Goal: Browse casually: Explore the website without a specific task or goal

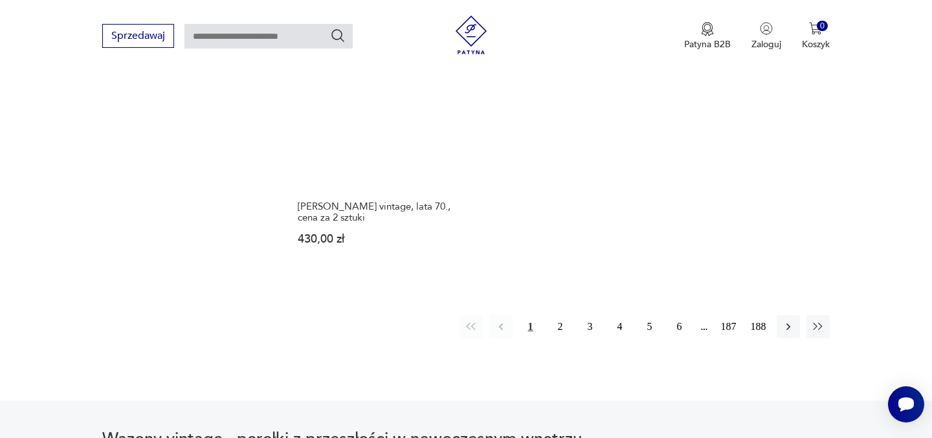
scroll to position [2002, 0]
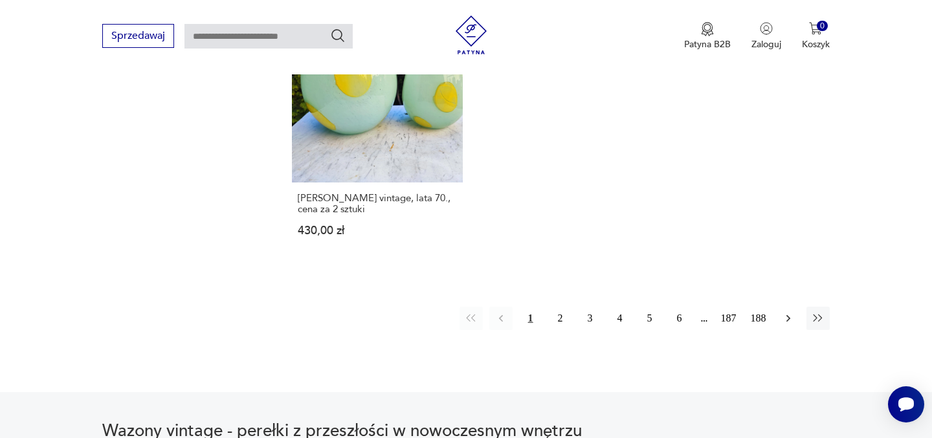
click at [792, 312] on icon "button" at bounding box center [788, 318] width 13 height 13
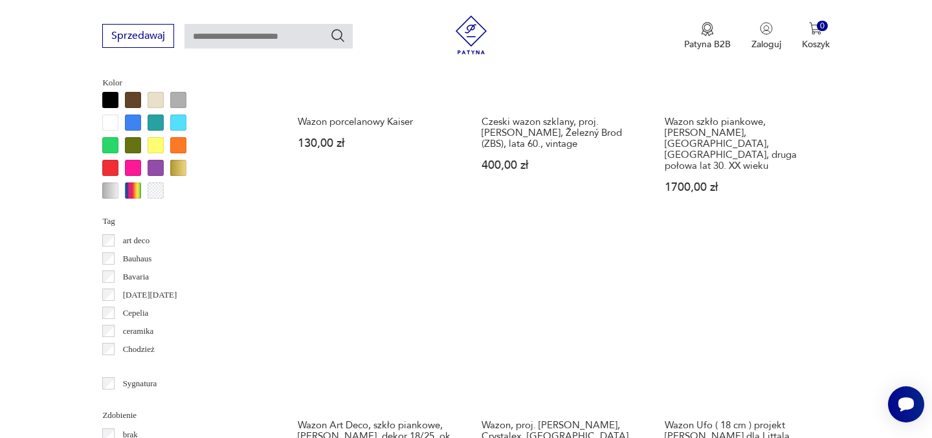
scroll to position [1200, 0]
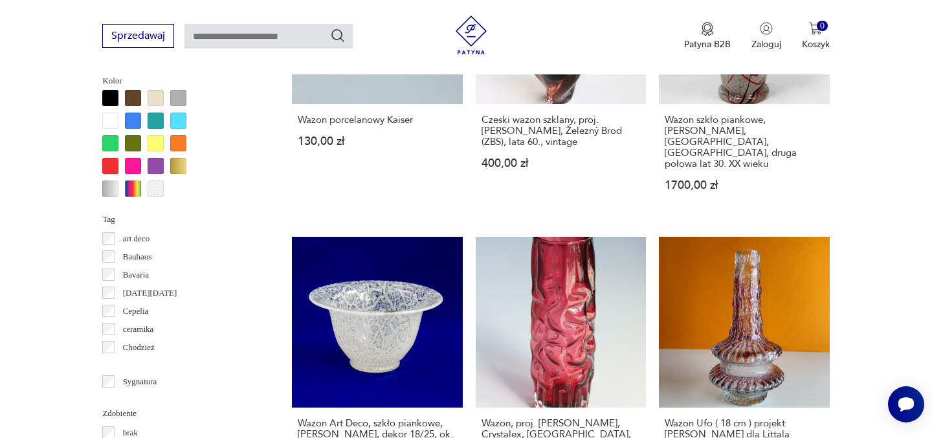
click at [134, 117] on div at bounding box center [133, 121] width 16 height 16
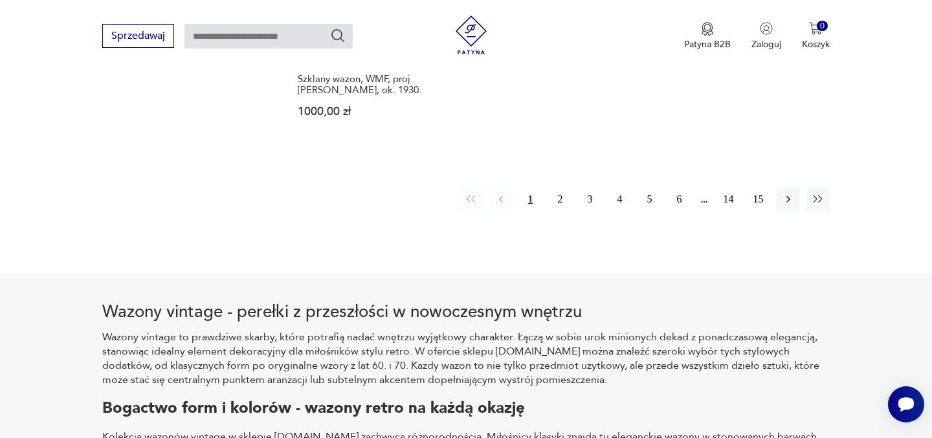
scroll to position [2104, 0]
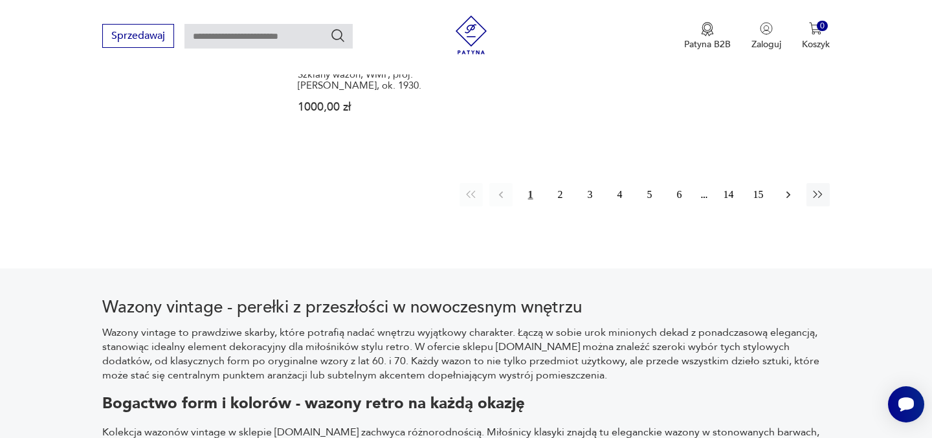
click at [787, 192] on icon "button" at bounding box center [788, 195] width 4 height 7
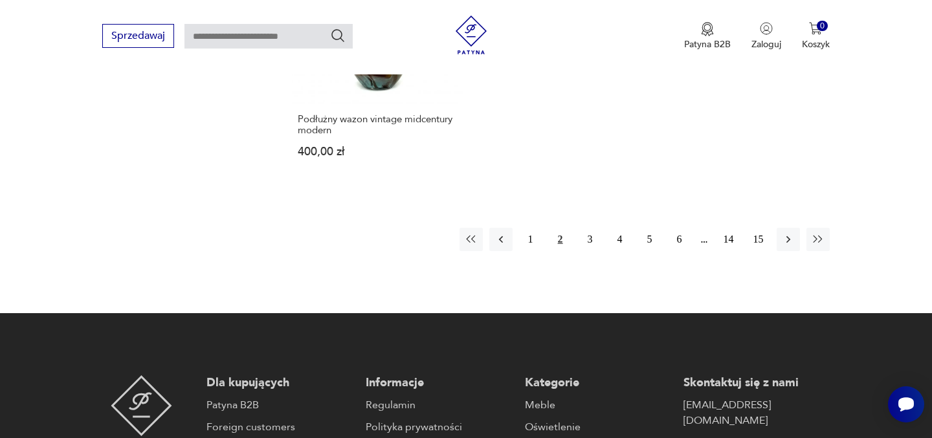
scroll to position [2051, 0]
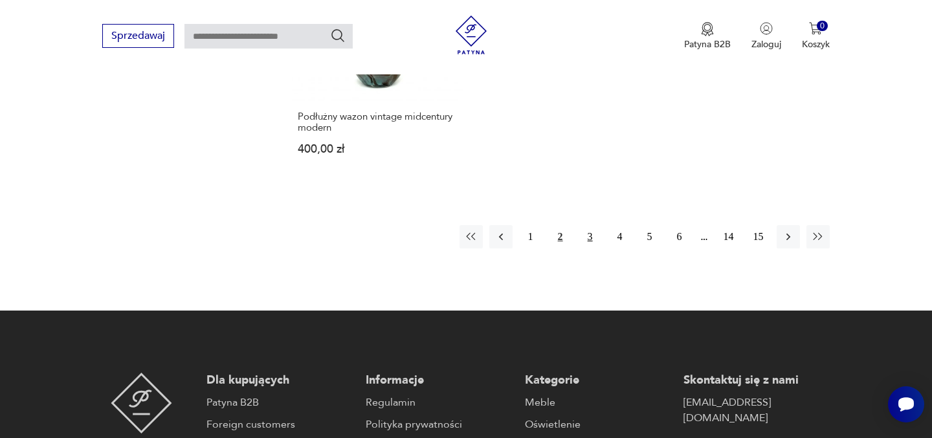
click at [590, 225] on button "3" at bounding box center [590, 236] width 23 height 23
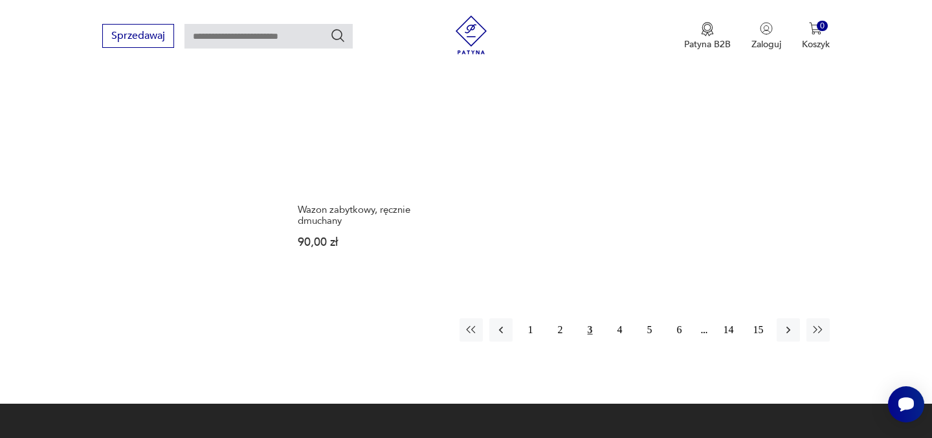
scroll to position [1956, 0]
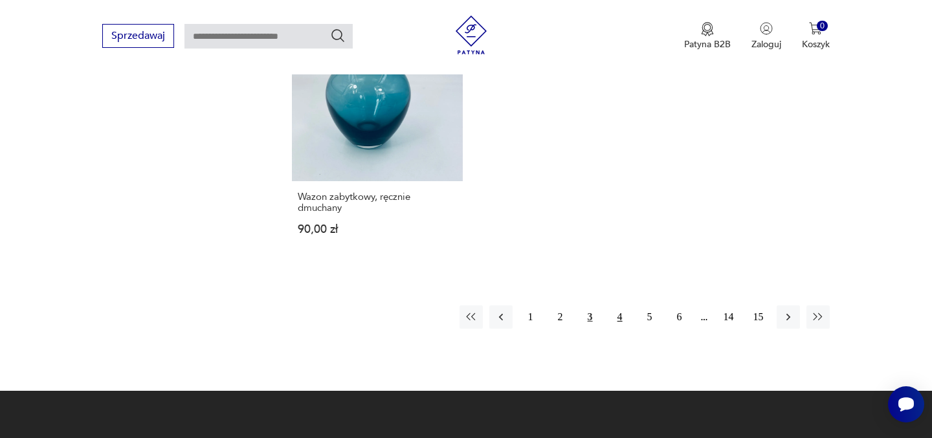
click at [621, 306] on button "4" at bounding box center [619, 317] width 23 height 23
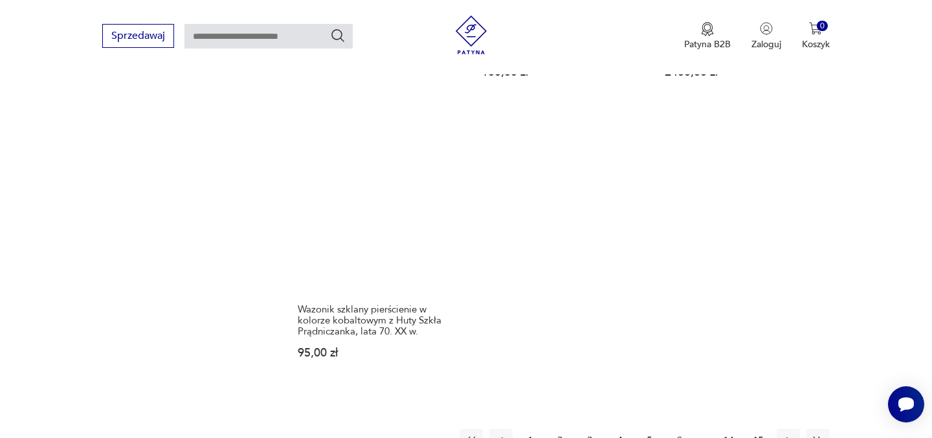
scroll to position [1891, 0]
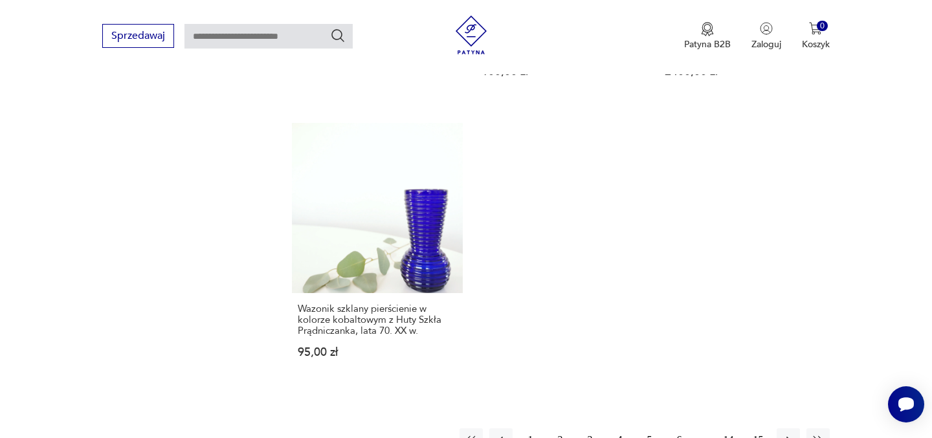
click at [651, 429] on button "5" at bounding box center [649, 440] width 23 height 23
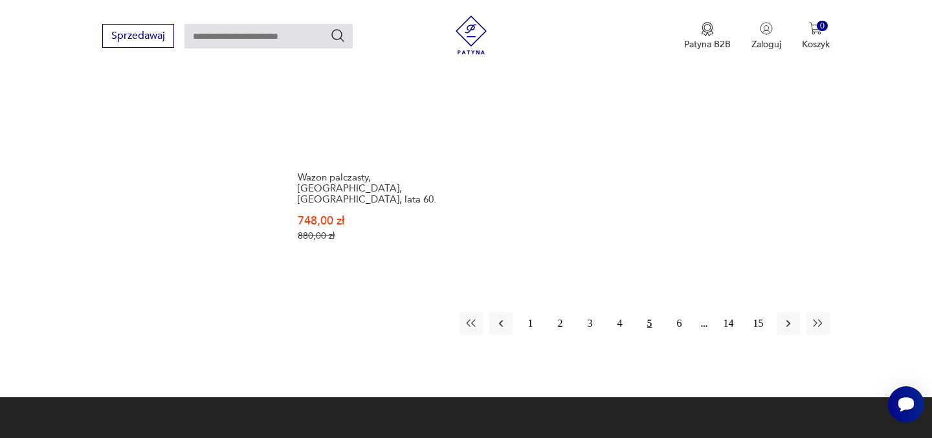
scroll to position [2066, 0]
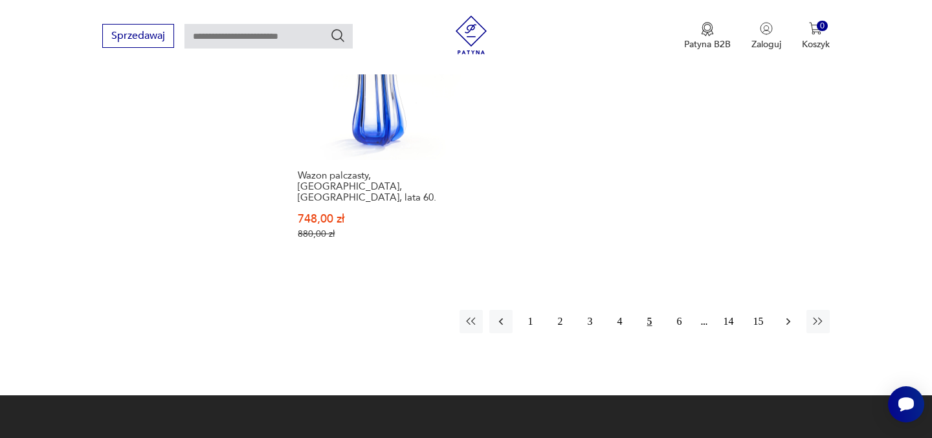
click at [785, 315] on icon "button" at bounding box center [788, 321] width 13 height 13
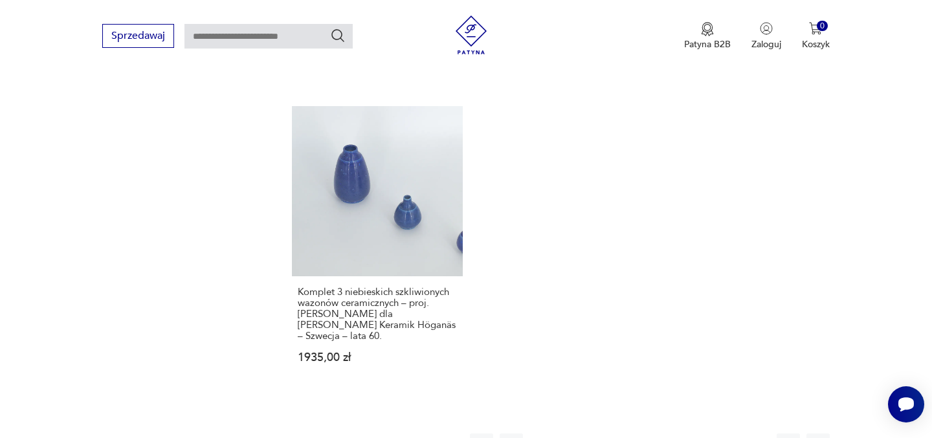
scroll to position [1948, 0]
click at [680, 431] on button "7" at bounding box center [679, 442] width 23 height 23
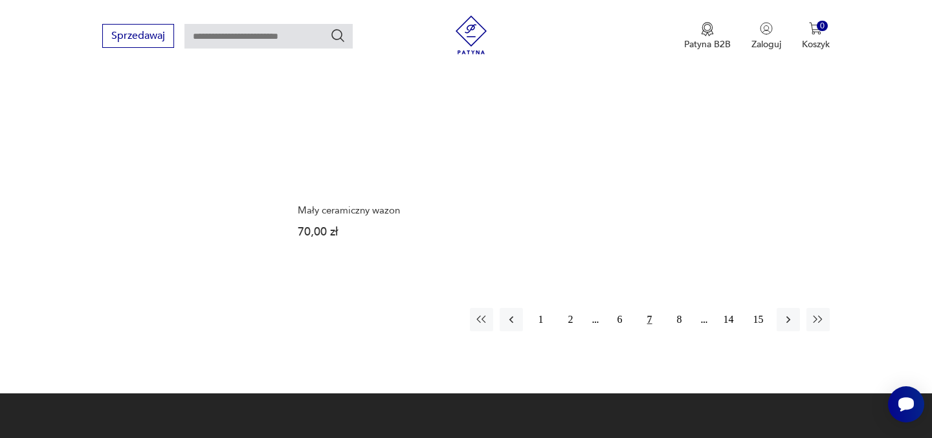
scroll to position [1991, 0]
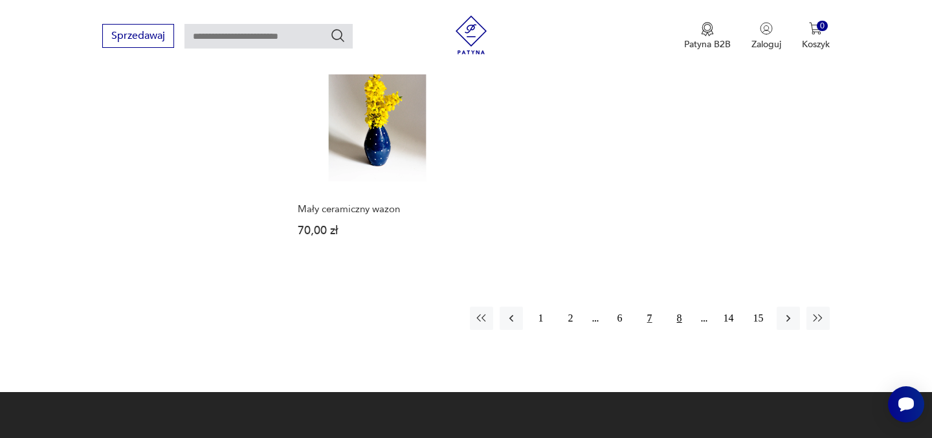
click at [678, 307] on button "8" at bounding box center [679, 318] width 23 height 23
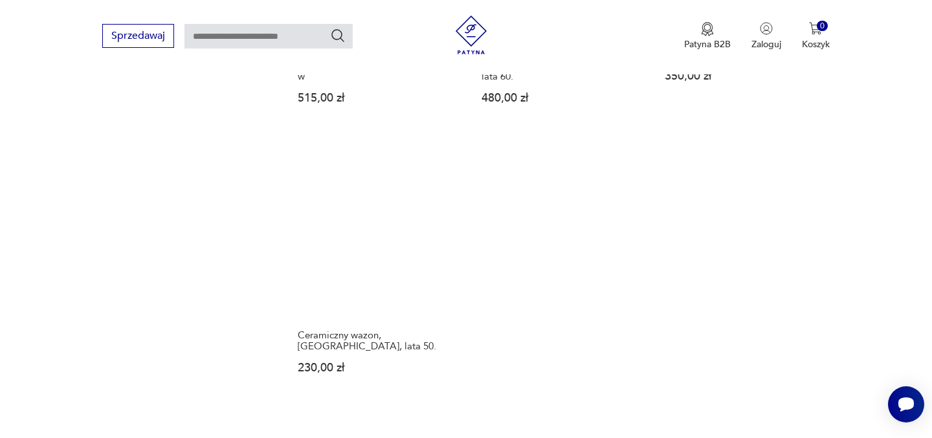
scroll to position [1871, 0]
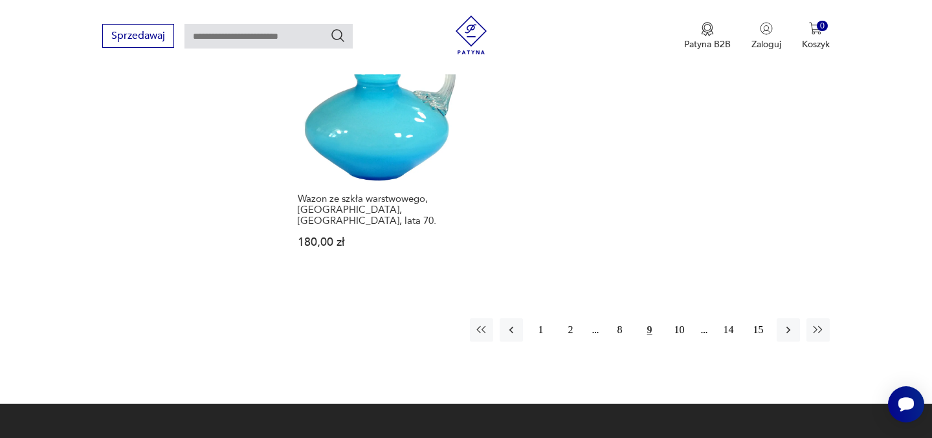
scroll to position [1965, 0]
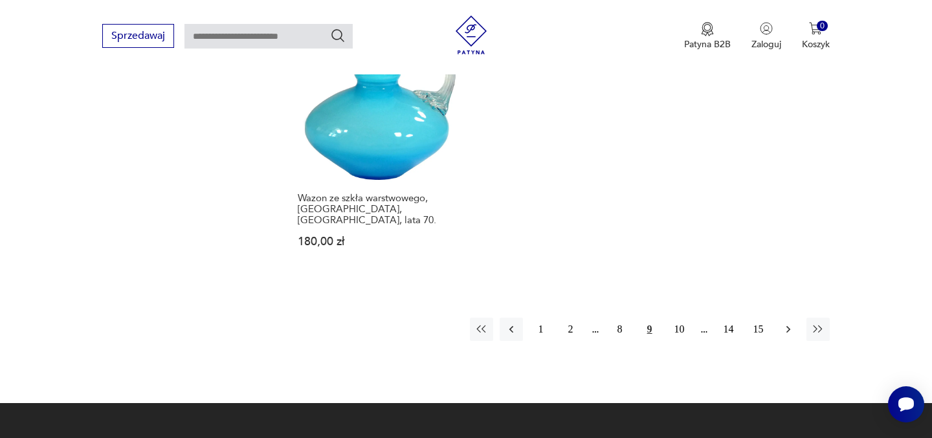
click at [787, 326] on icon "button" at bounding box center [788, 329] width 4 height 7
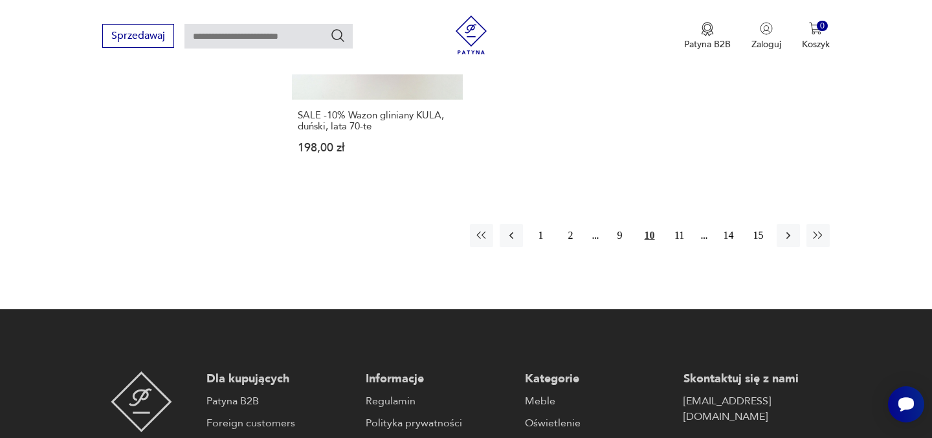
scroll to position [2114, 0]
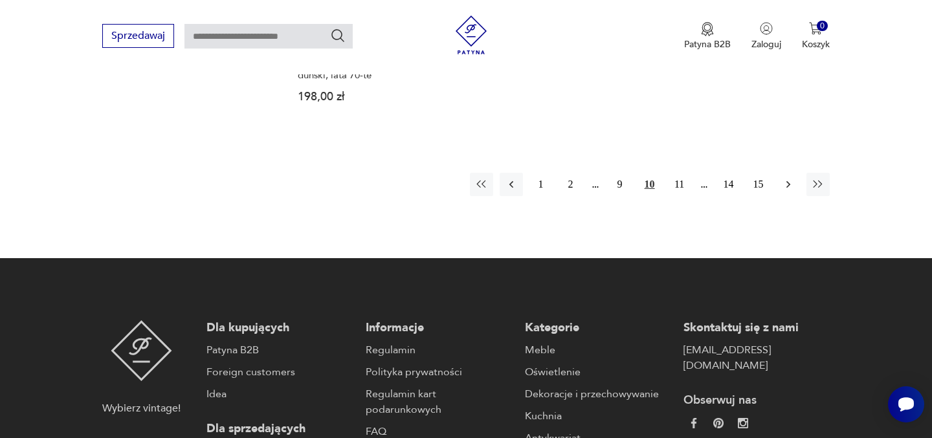
click at [788, 181] on icon "button" at bounding box center [788, 184] width 4 height 7
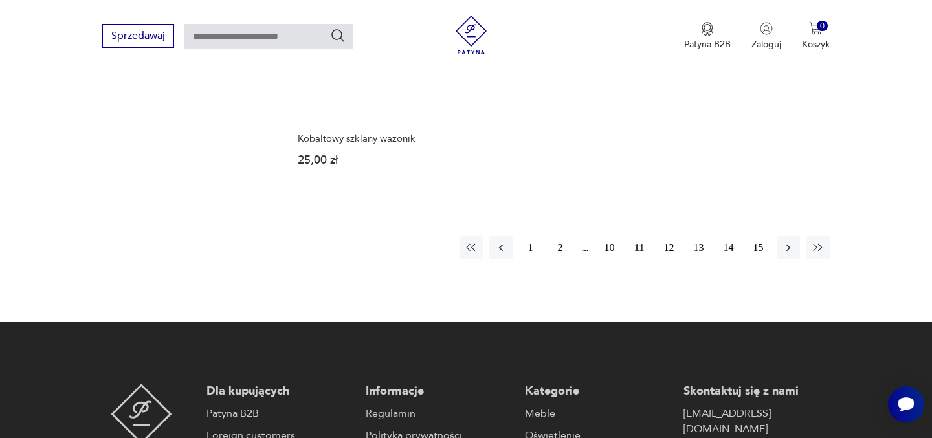
scroll to position [2016, 0]
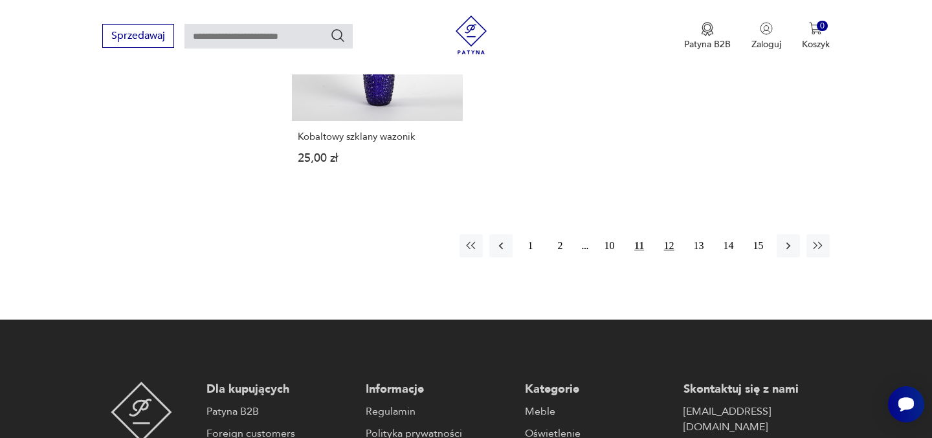
click at [670, 238] on button "12" at bounding box center [669, 245] width 23 height 23
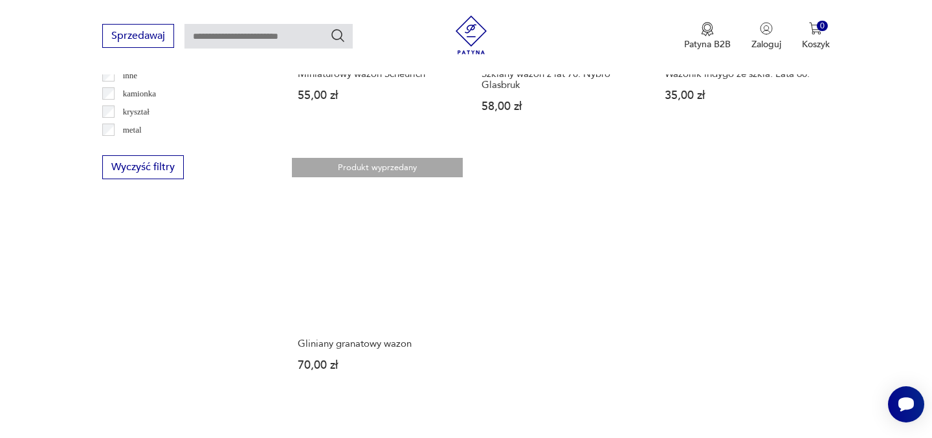
scroll to position [1757, 0]
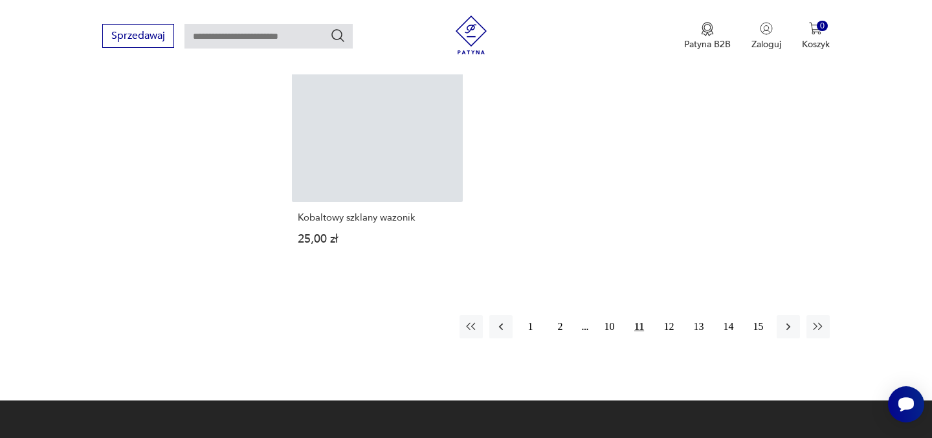
scroll to position [2016, 0]
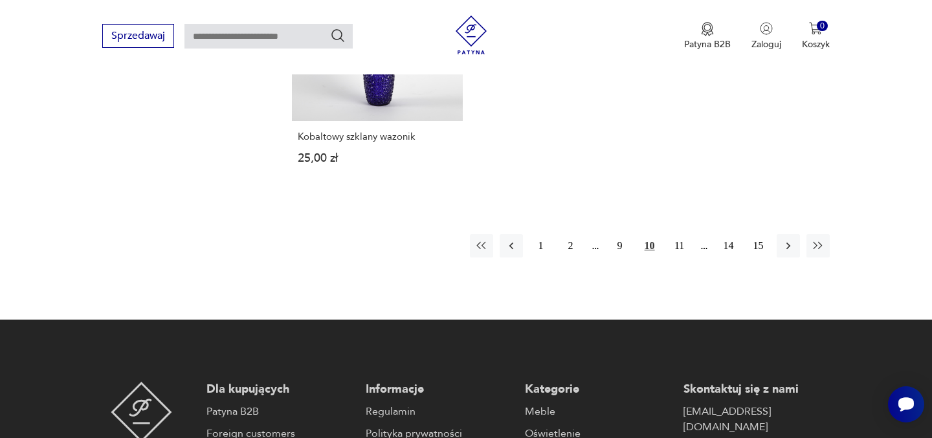
scroll to position [2114, 0]
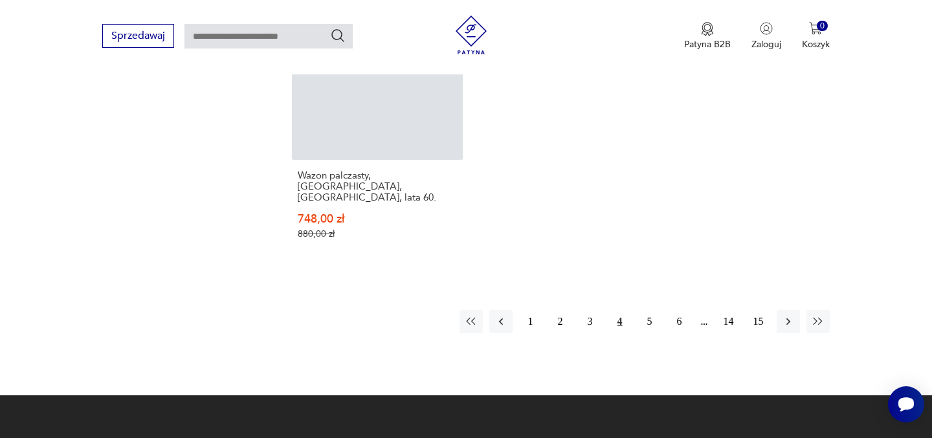
scroll to position [1891, 0]
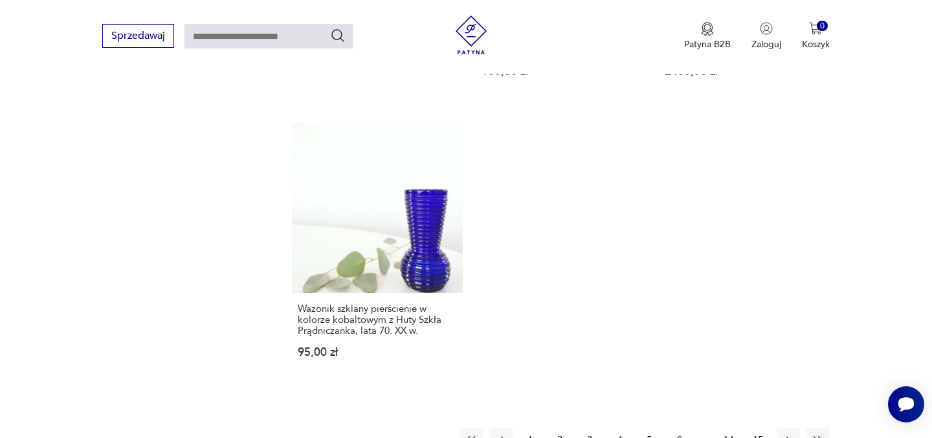
scroll to position [1956, 0]
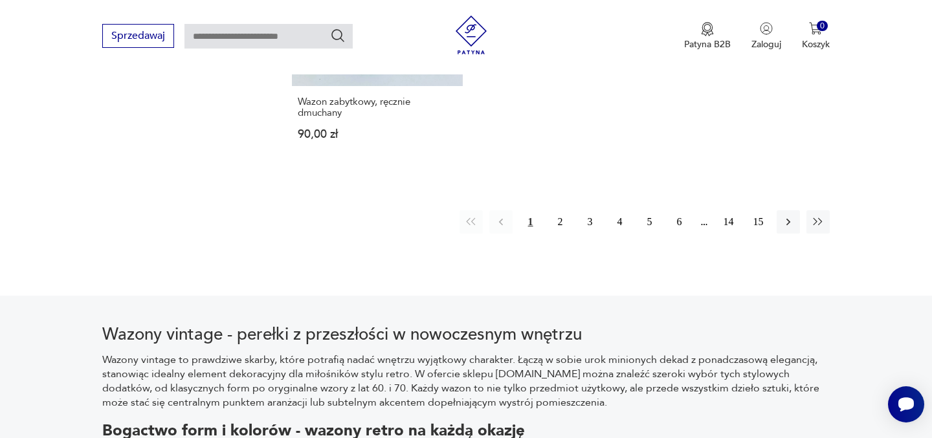
scroll to position [2104, 0]
